Goal: Transaction & Acquisition: Purchase product/service

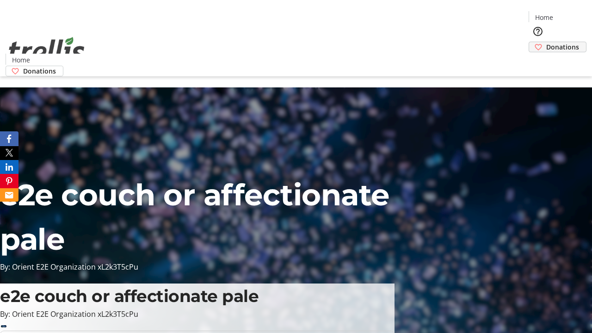
click at [546, 42] on span "Donations" at bounding box center [562, 47] width 33 height 10
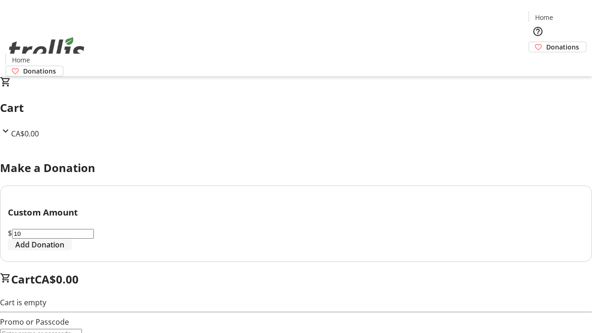
click at [64, 250] on span "Add Donation" at bounding box center [39, 244] width 49 height 11
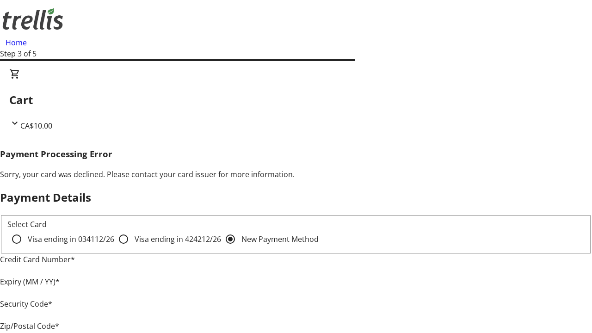
click at [114, 247] on input "Visa ending in 4242 12/26" at bounding box center [123, 239] width 18 height 18
radio input "true"
